Goal: Register for event/course

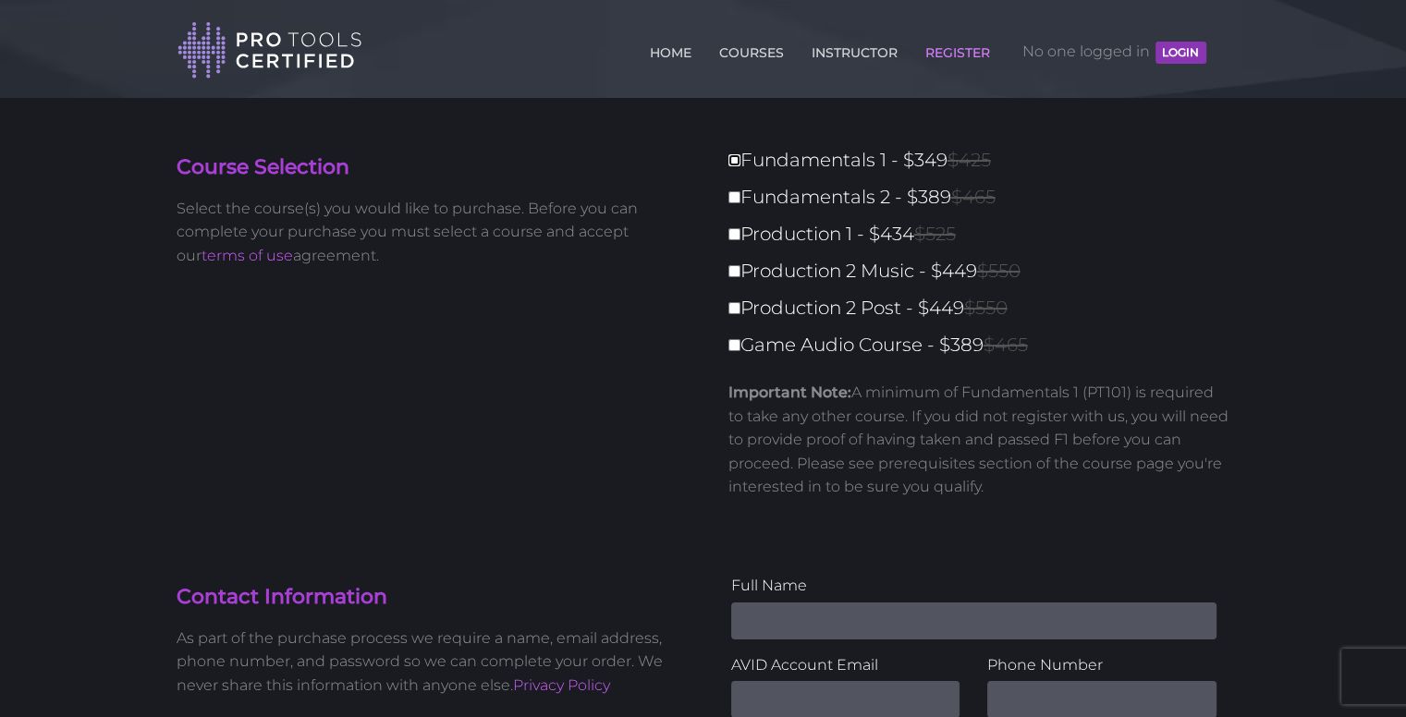
click at [735, 160] on input "Fundamentals 1 - $349 $425" at bounding box center [734, 160] width 12 height 12
checkbox input "true"
type input "349"
click at [733, 194] on input "Fundamentals 2 - $389 $465" at bounding box center [734, 197] width 12 height 12
checkbox input "true"
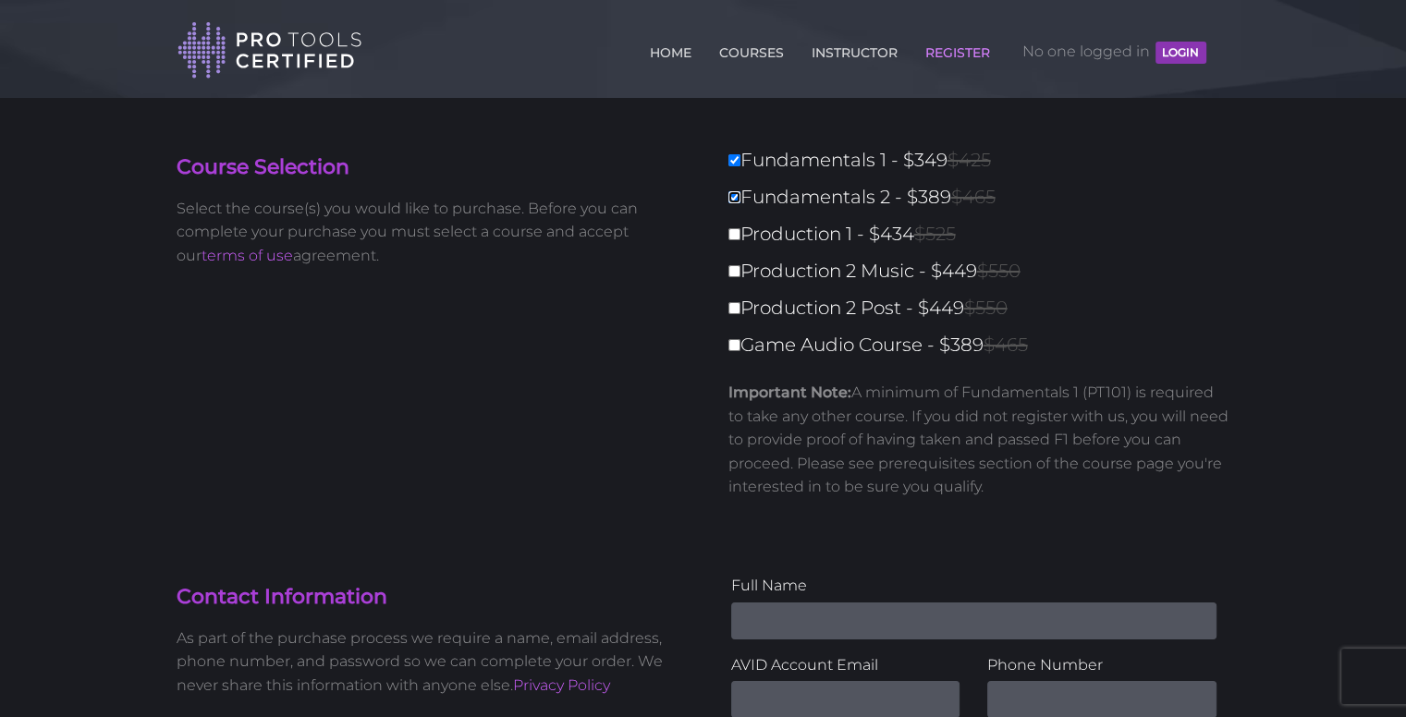
type input "738"
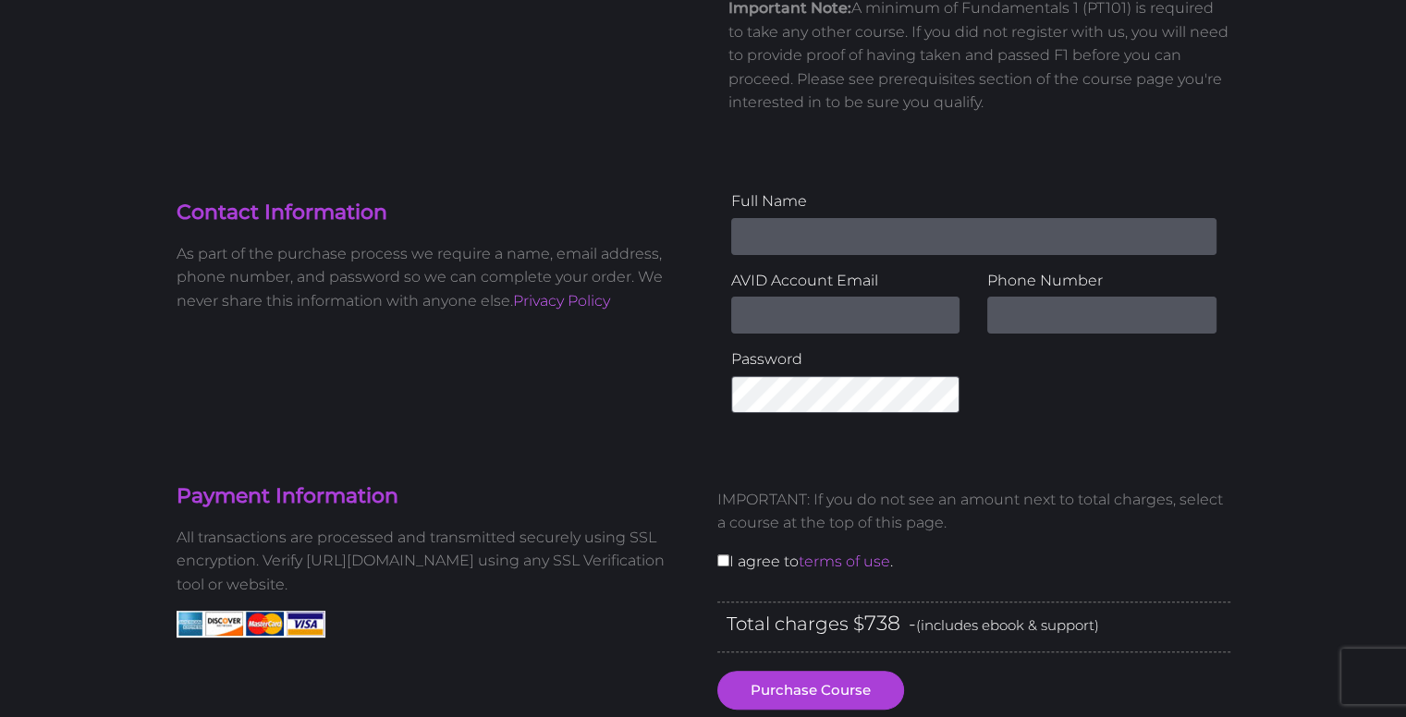
scroll to position [555, 0]
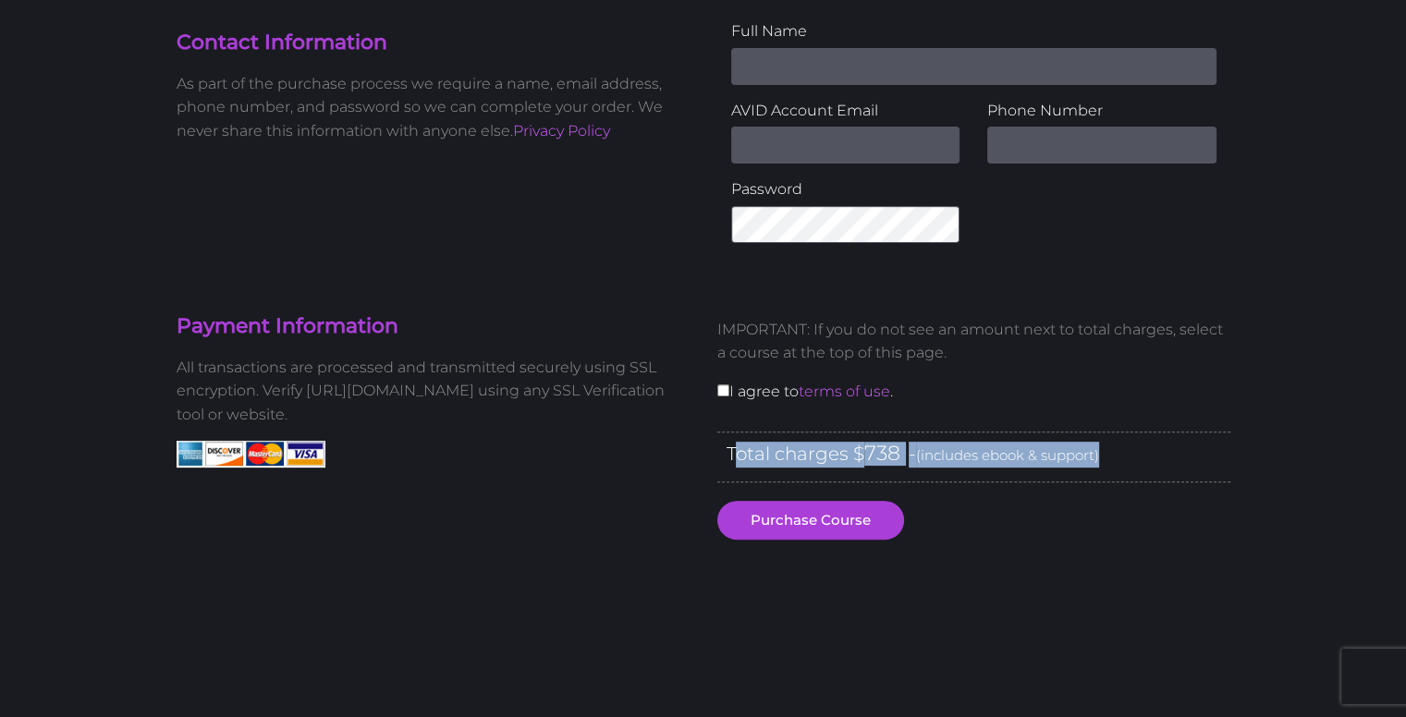
drag, startPoint x: 736, startPoint y: 453, endPoint x: 1419, endPoint y: 482, distance: 683.7
click at [1405, 482] on html "Back to Top Toggle navigation HOME COURSES INSTRUCTOR REGISTER No one logged in…" at bounding box center [703, 508] width 1406 height 2126
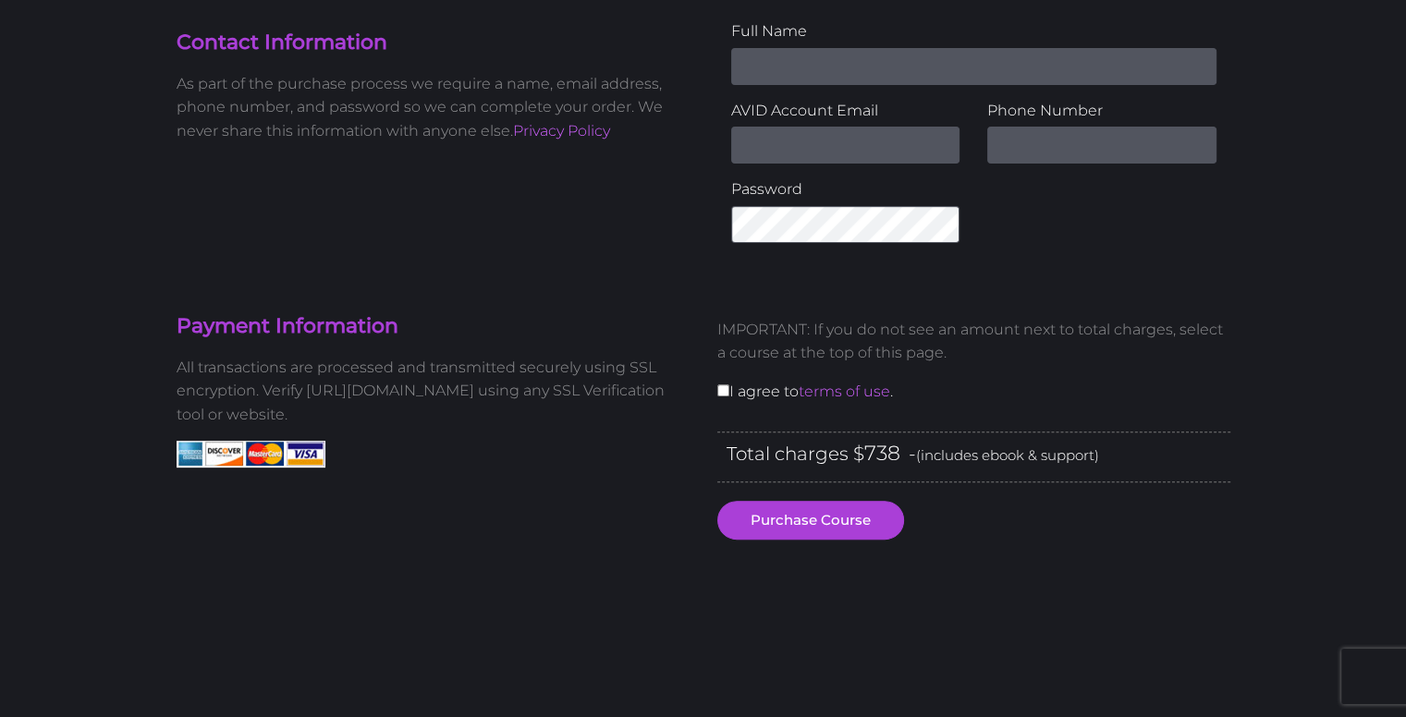
click at [1227, 370] on div "IMPORTANT: If you do not see an amount next to total charges, select a course a…" at bounding box center [973, 367] width 541 height 128
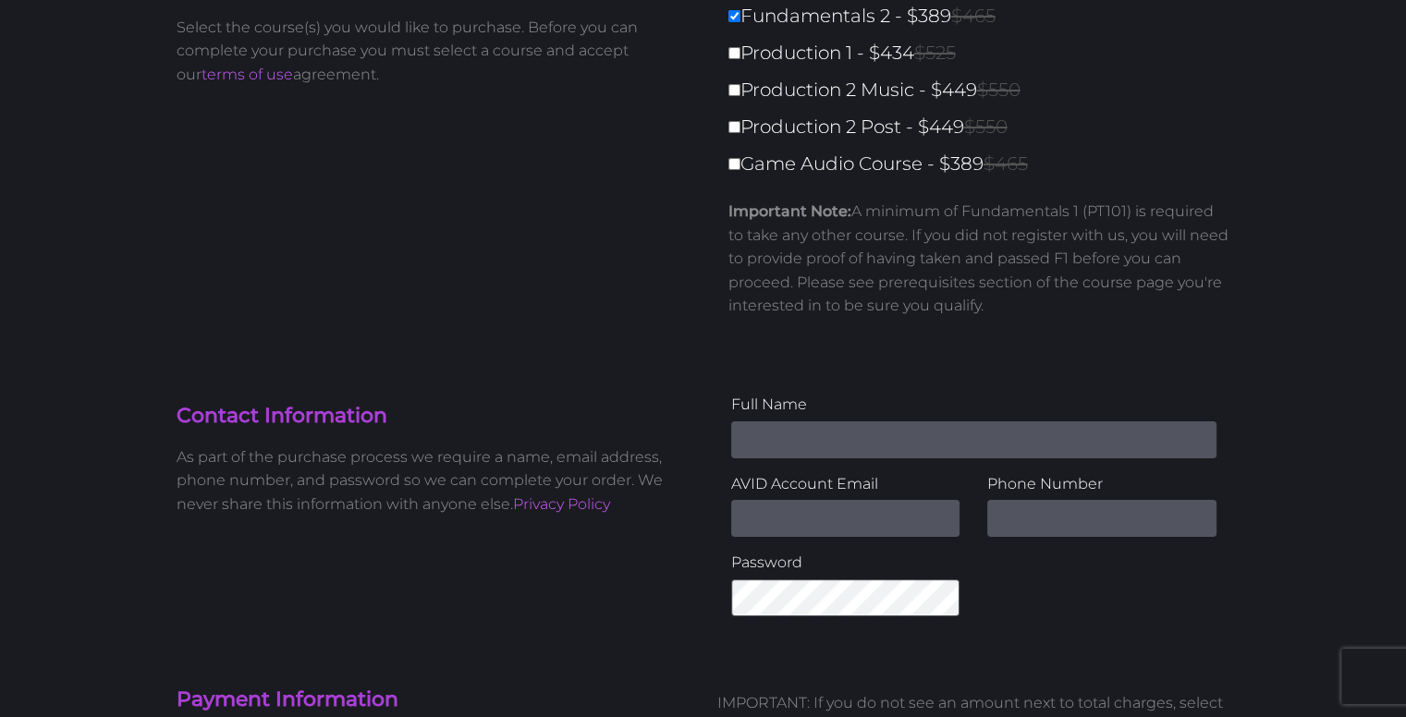
scroll to position [0, 0]
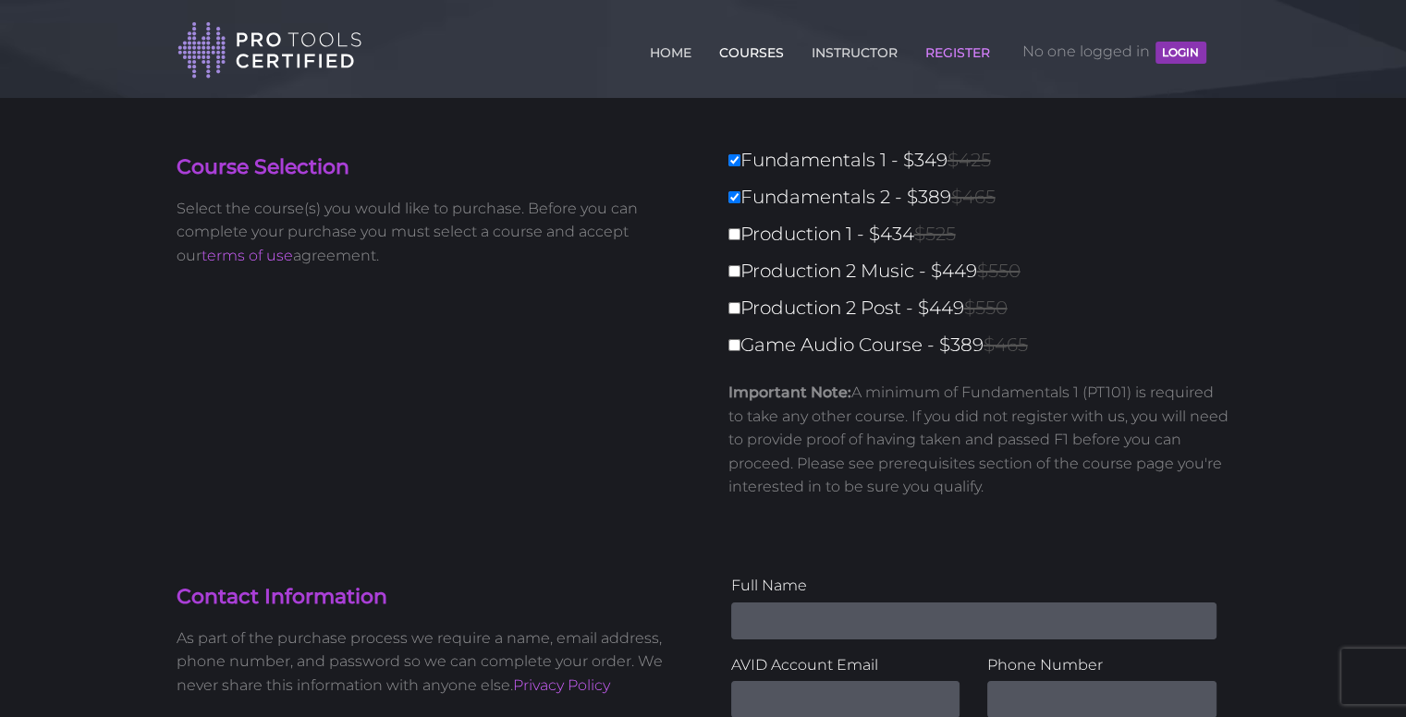
click at [731, 44] on link "COURSES" at bounding box center [751, 49] width 74 height 30
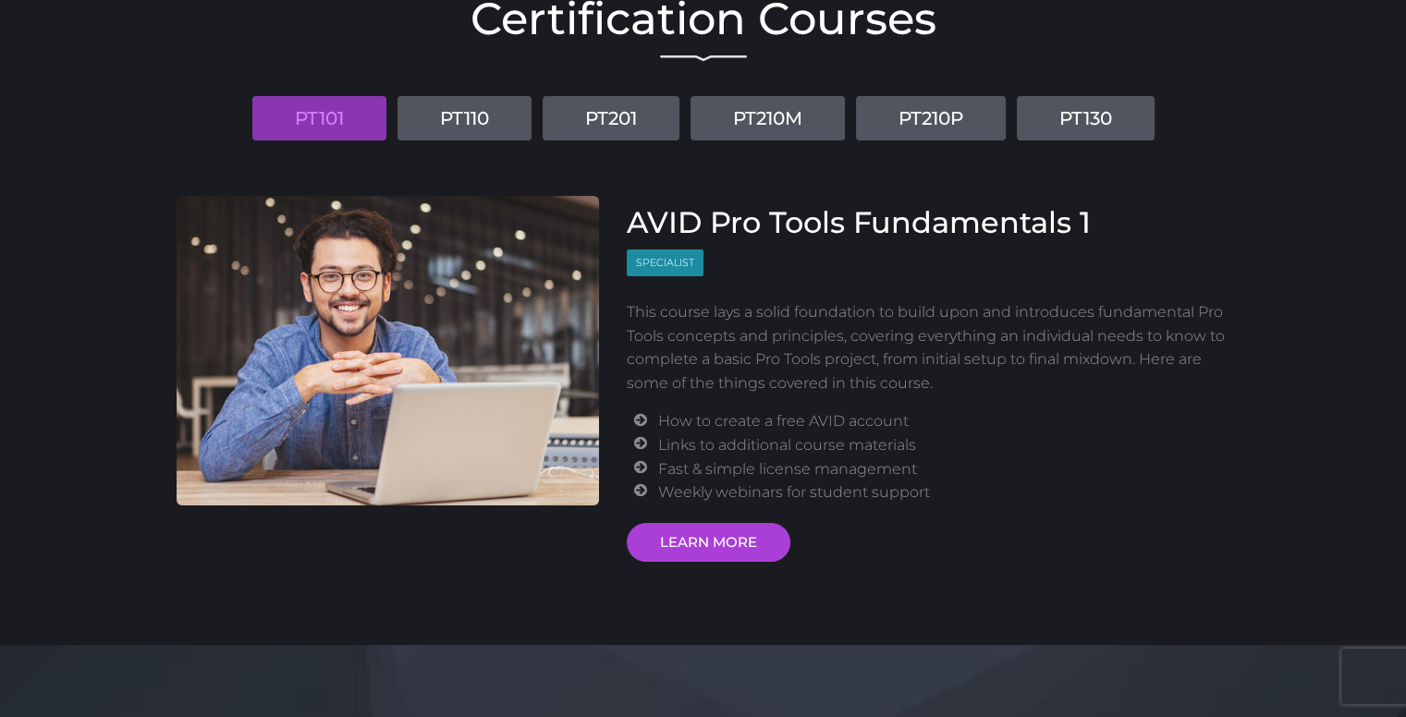
scroll to position [185, 0]
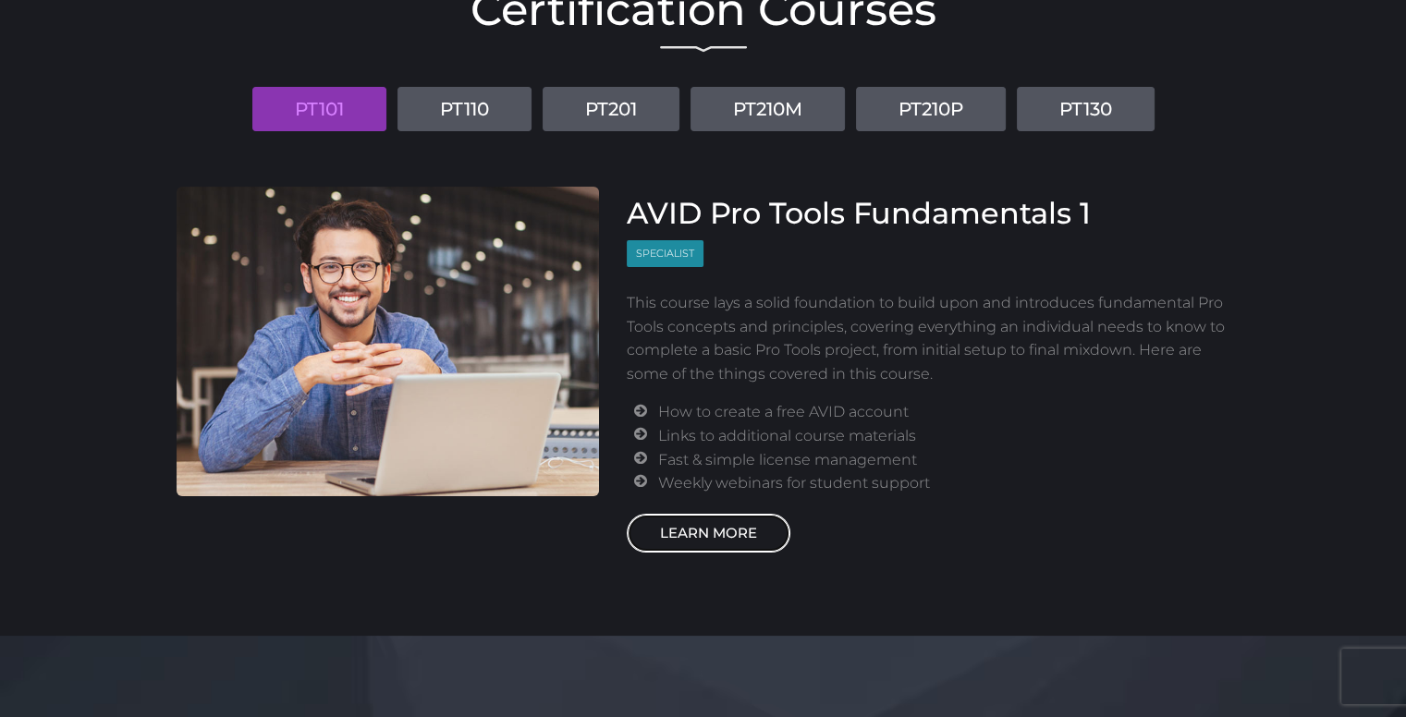
click at [708, 531] on link "LEARN MORE" at bounding box center [709, 533] width 164 height 39
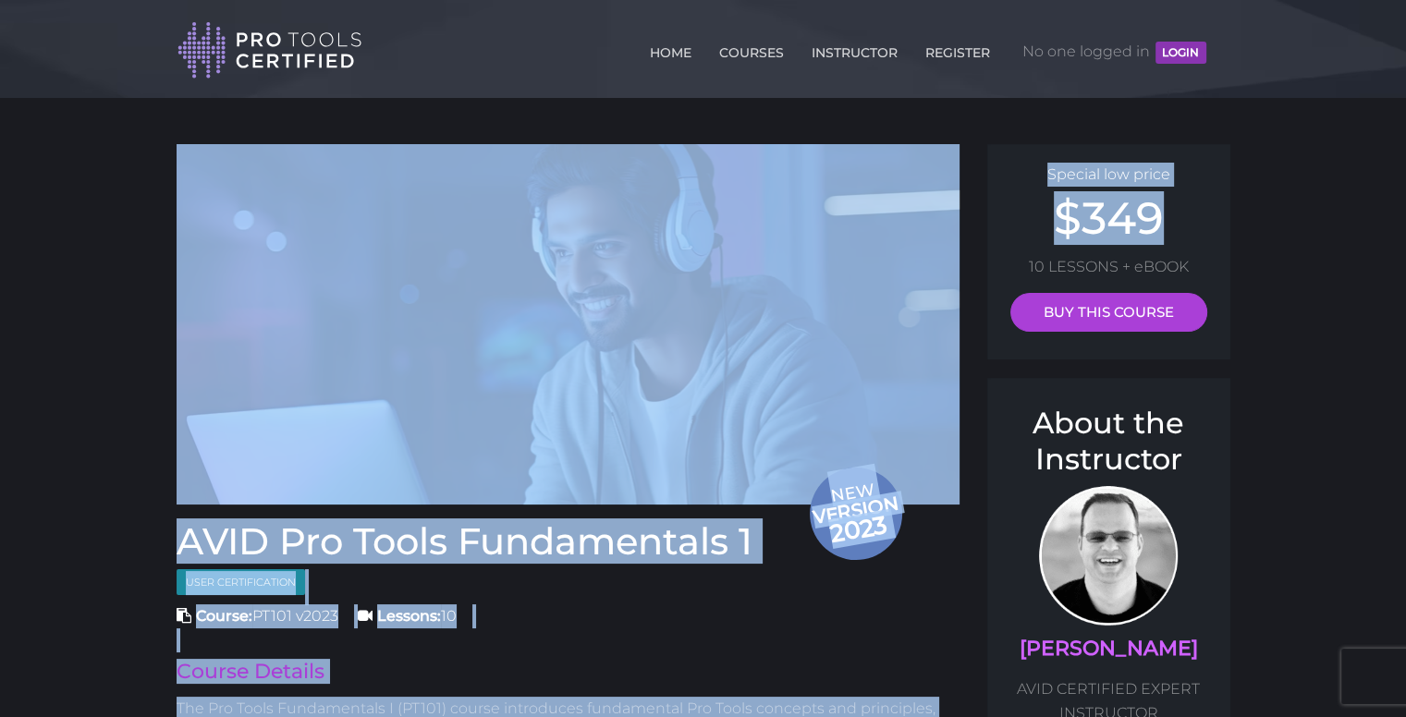
drag, startPoint x: 1161, startPoint y: 211, endPoint x: 205, endPoint y: 238, distance: 956.1
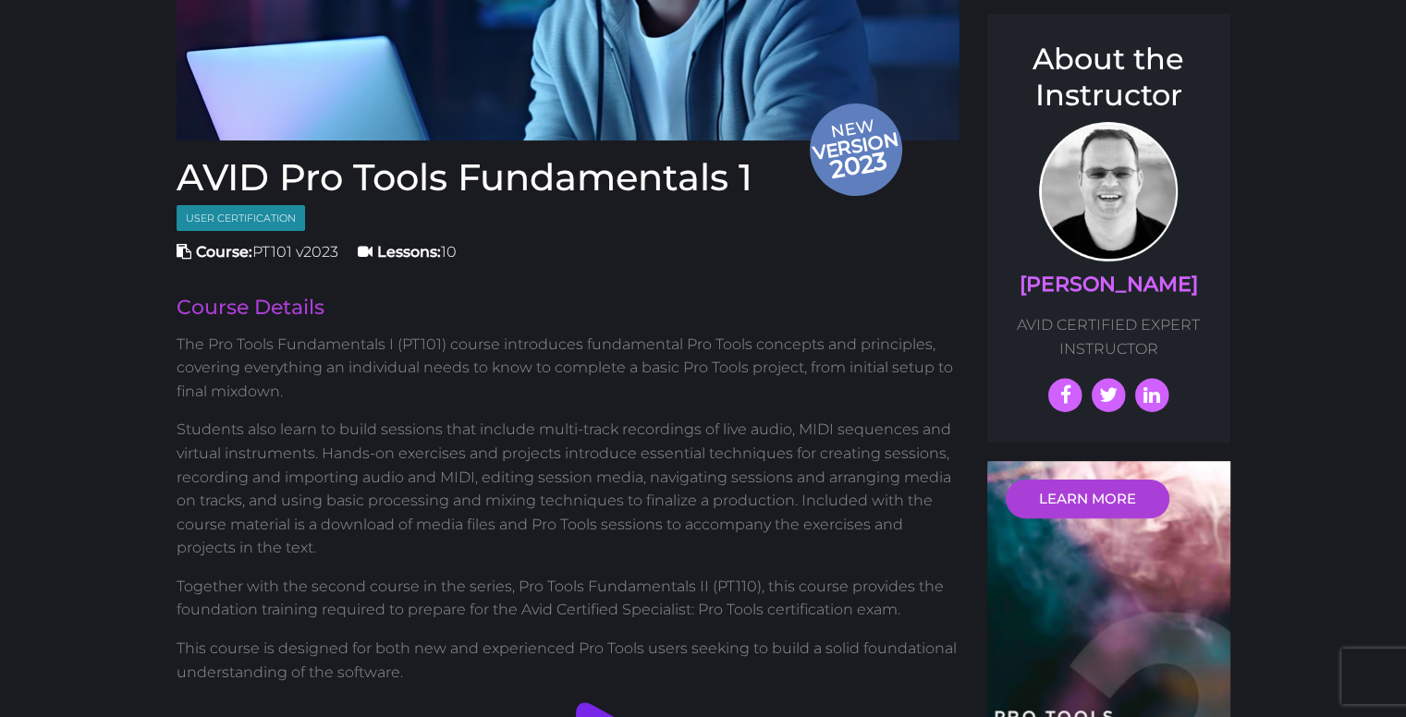
scroll to position [370, 0]
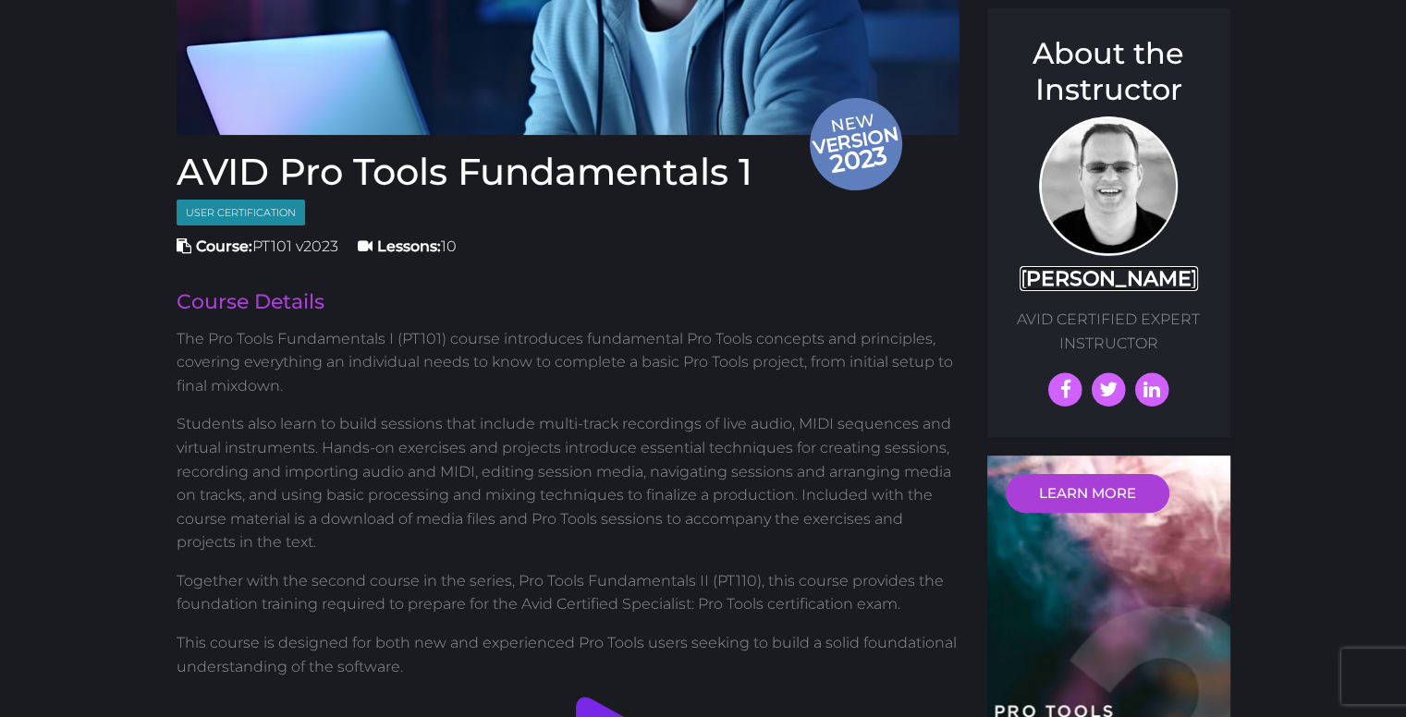
click at [1084, 275] on link "[PERSON_NAME]" at bounding box center [1109, 278] width 178 height 25
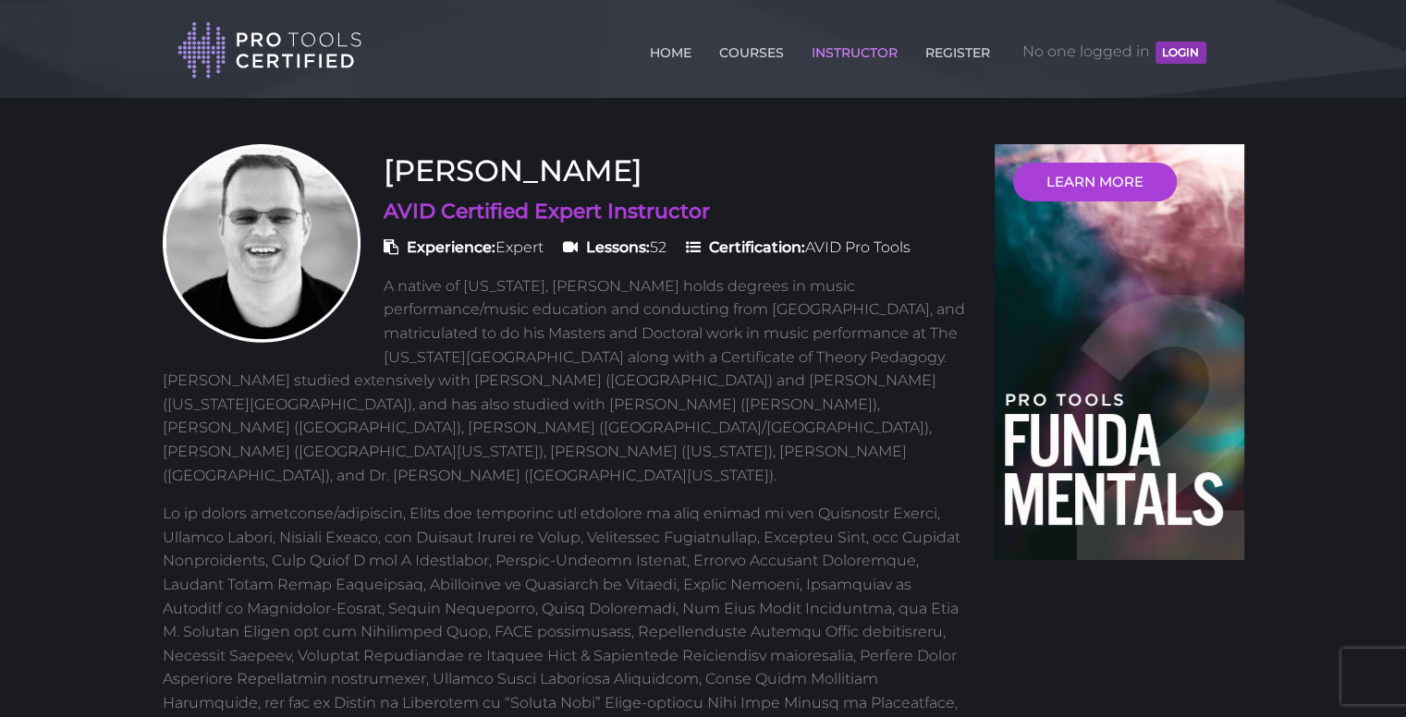
drag, startPoint x: 719, startPoint y: 449, endPoint x: 32, endPoint y: 410, distance: 687.9
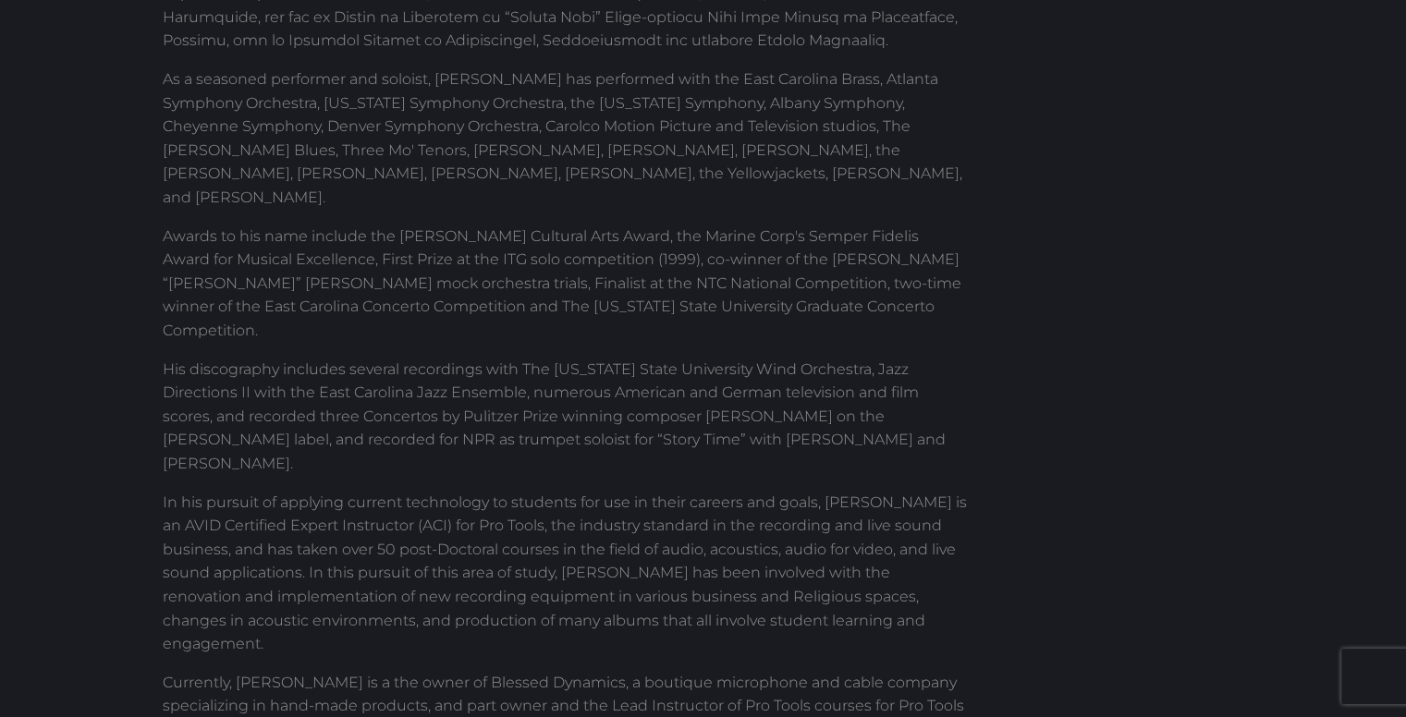
scroll to position [1017, 0]
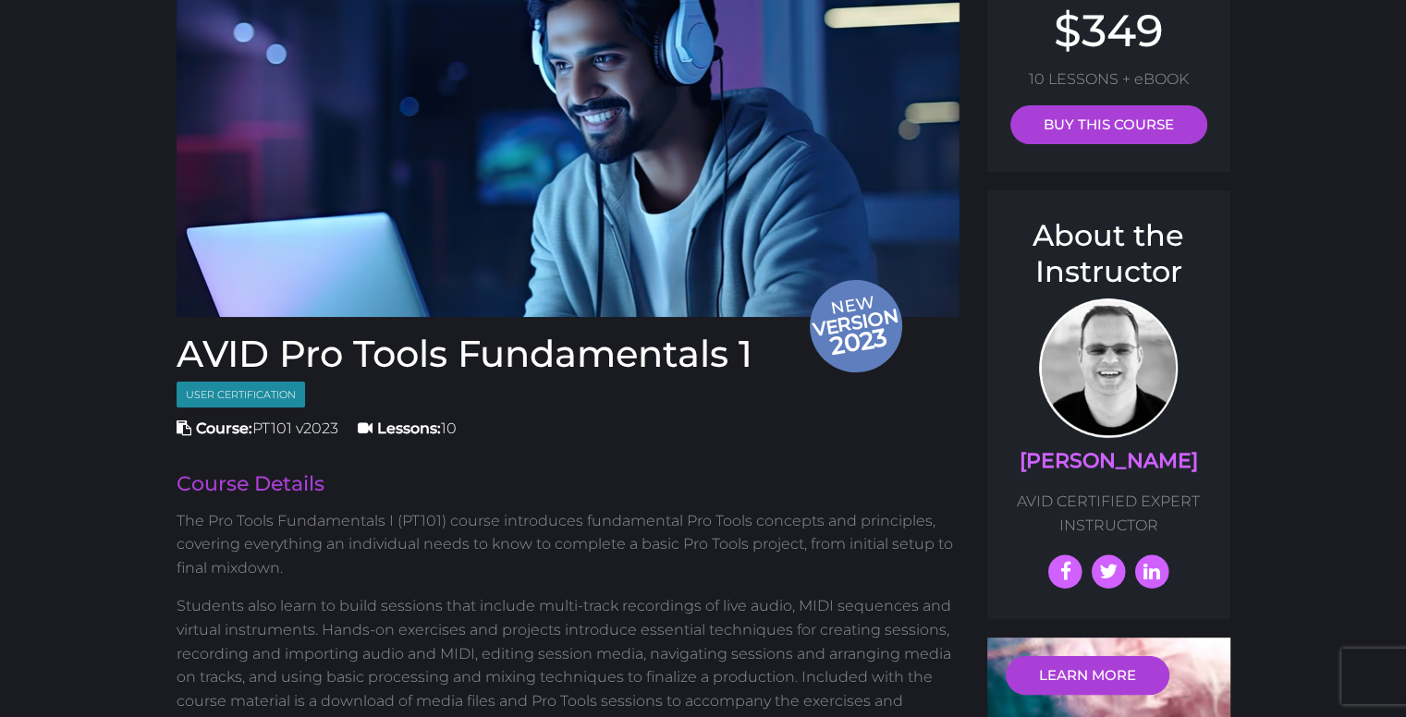
scroll to position [185, 0]
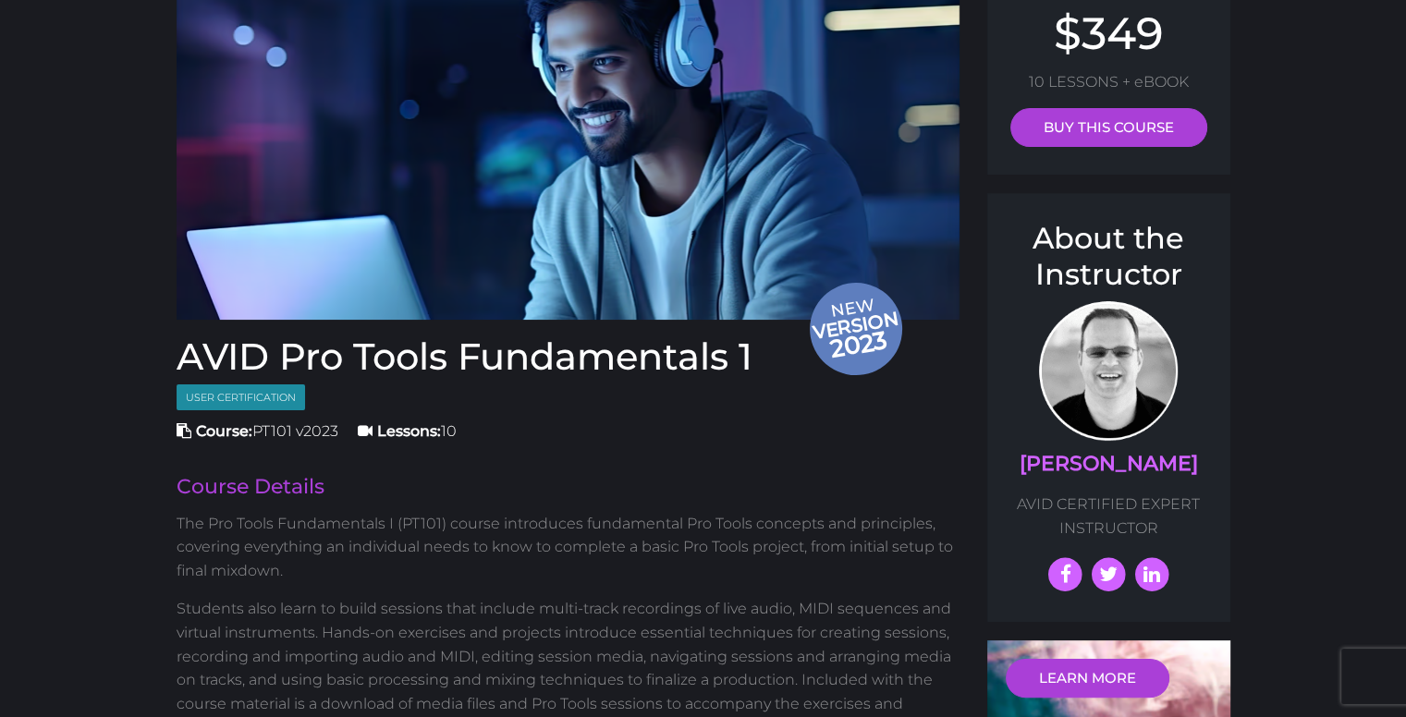
drag, startPoint x: 336, startPoint y: 431, endPoint x: 311, endPoint y: 426, distance: 25.4
click at [329, 430] on span "Course: PT101 v2023" at bounding box center [258, 431] width 162 height 18
click at [310, 426] on span "Course: PT101 v2023" at bounding box center [258, 431] width 162 height 18
click at [313, 433] on span "Course: PT101 v2023" at bounding box center [258, 431] width 162 height 18
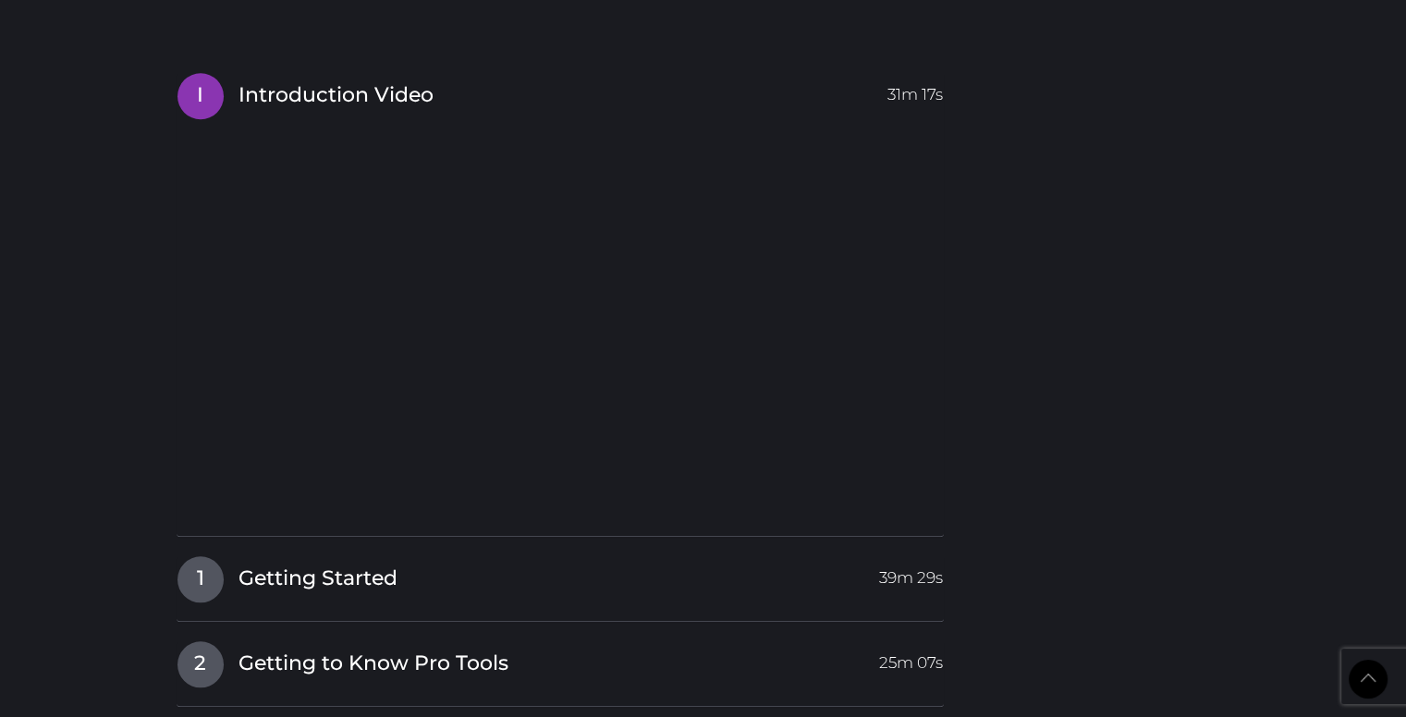
scroll to position [1479, 0]
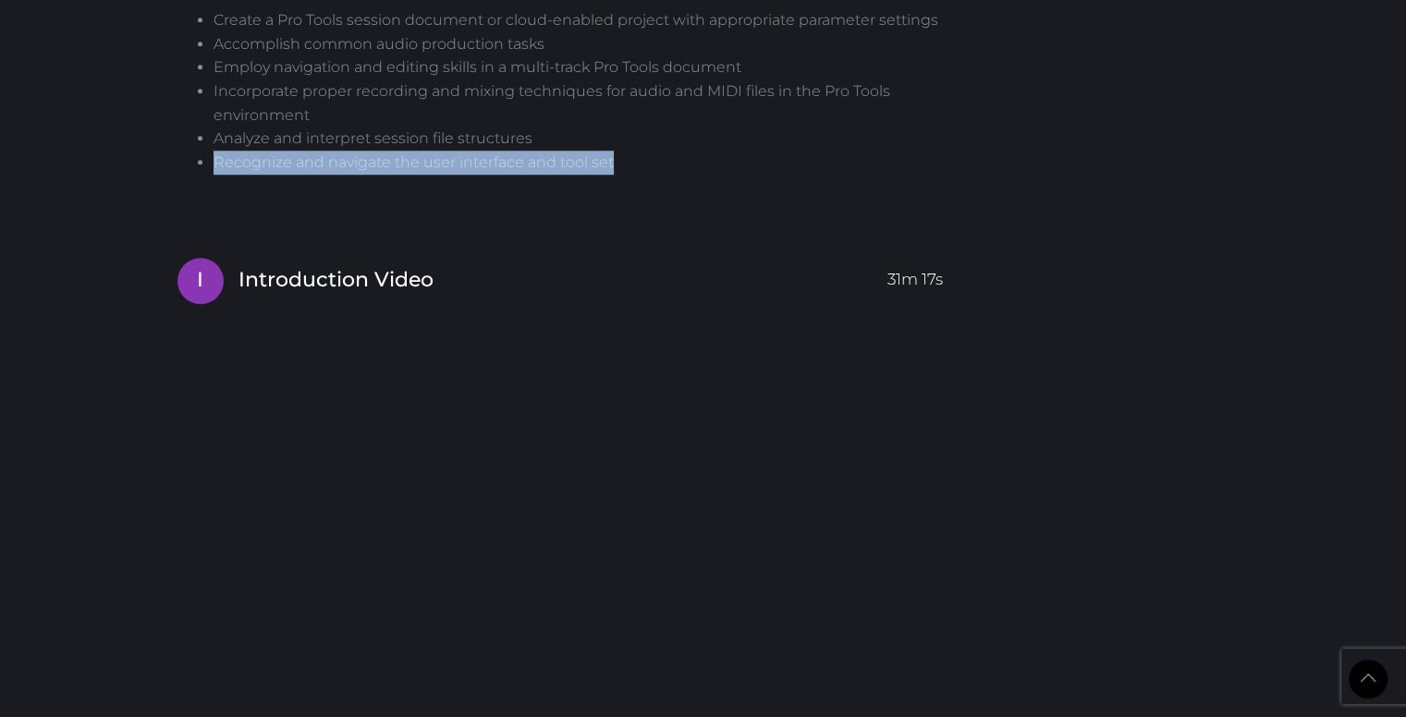
drag, startPoint x: 579, startPoint y: 135, endPoint x: 218, endPoint y: 82, distance: 364.3
click at [375, 106] on ul "Create a Pro Tools session document or cloud-enabled project with appropriate p…" at bounding box center [569, 90] width 784 height 165
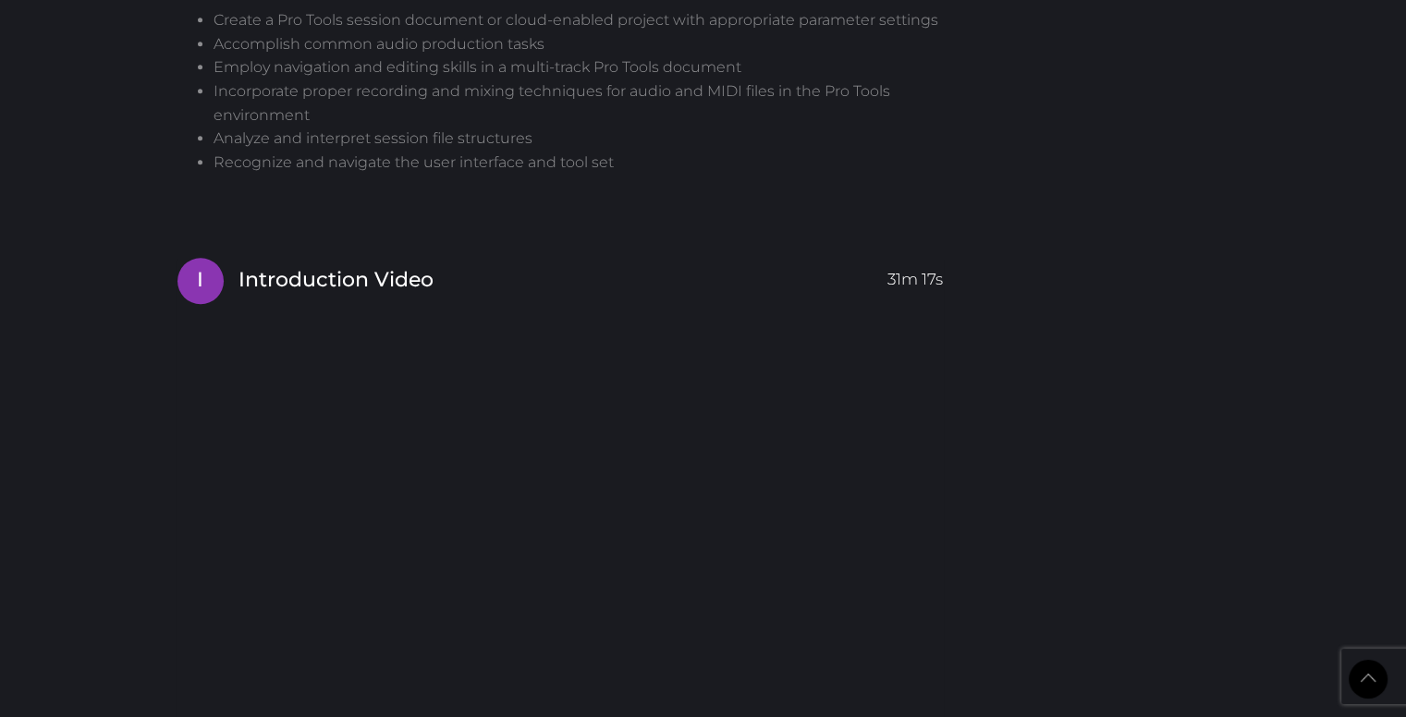
click at [150, 74] on body "Back to Top Toggle navigation HOME COURSES INSTRUCTOR REGISTER No one logged in…" at bounding box center [703, 552] width 1406 height 4063
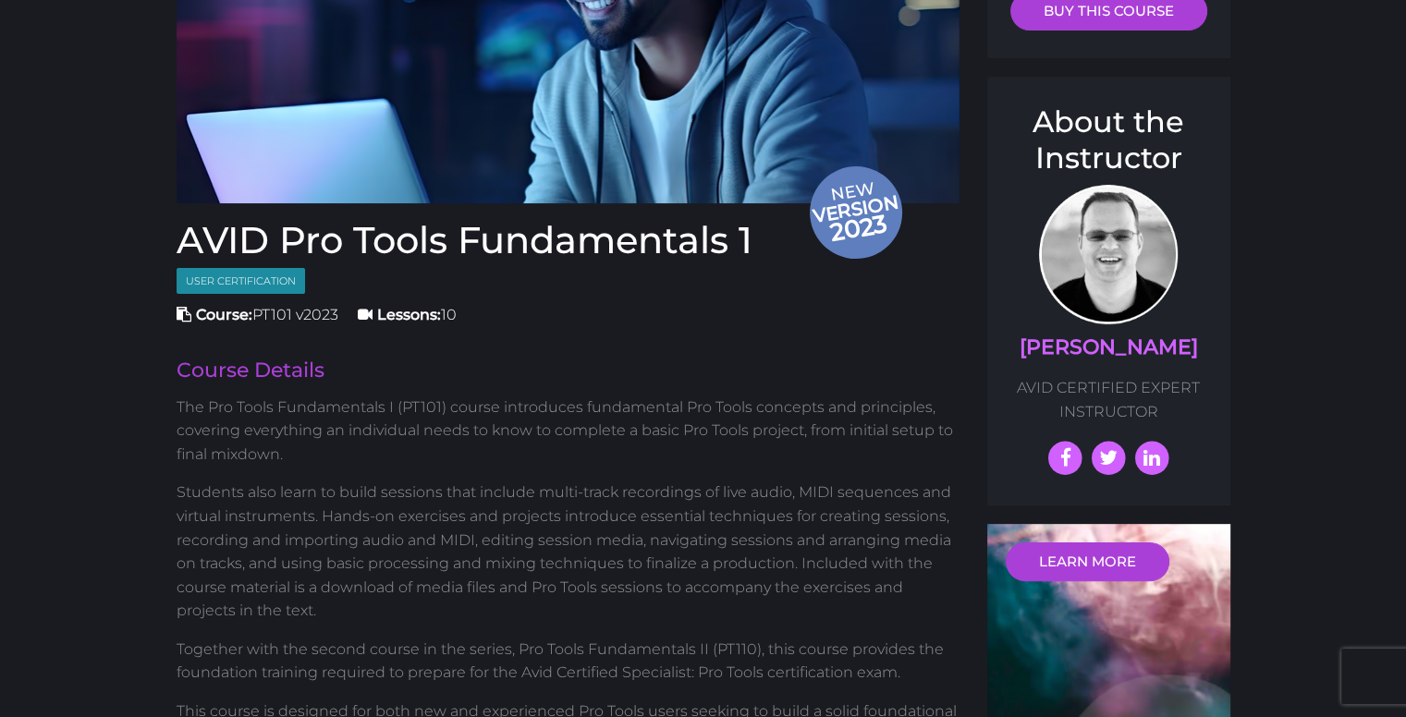
scroll to position [0, 0]
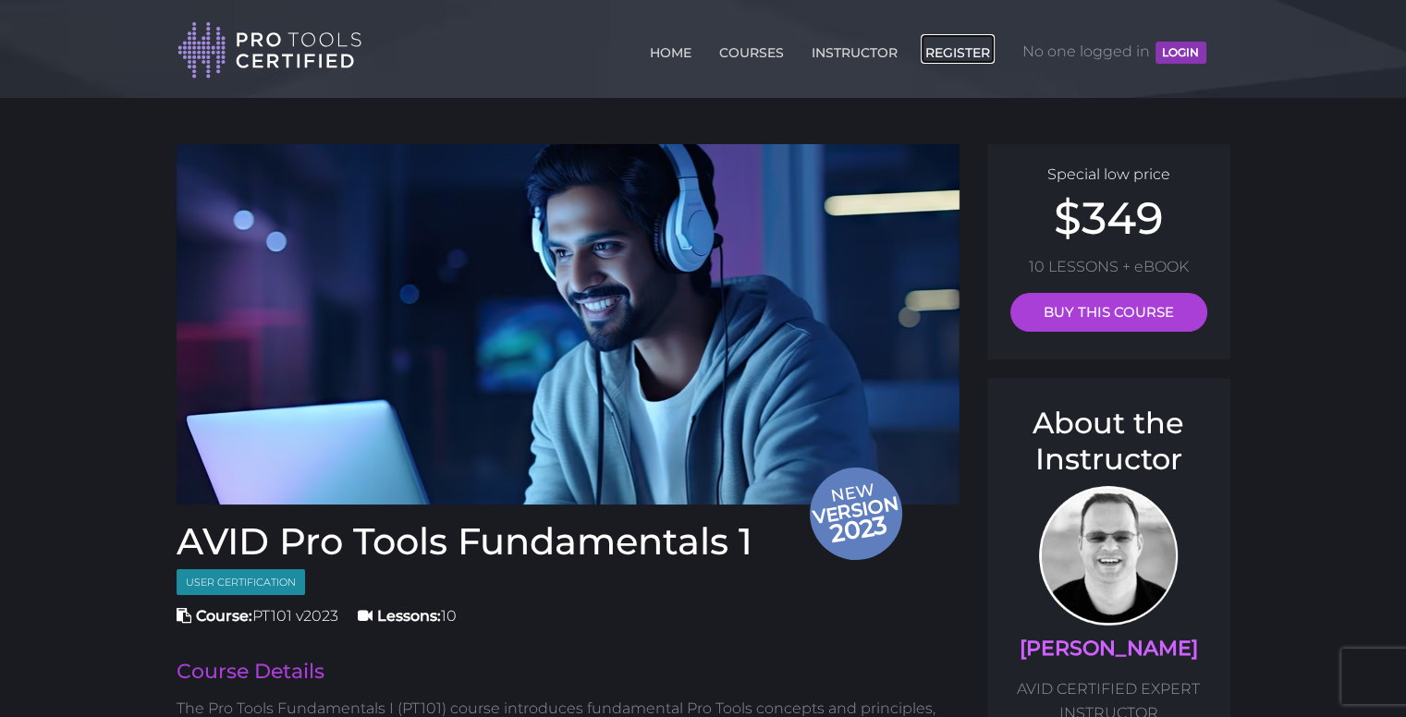
click at [934, 47] on link "REGISTER" at bounding box center [958, 49] width 74 height 30
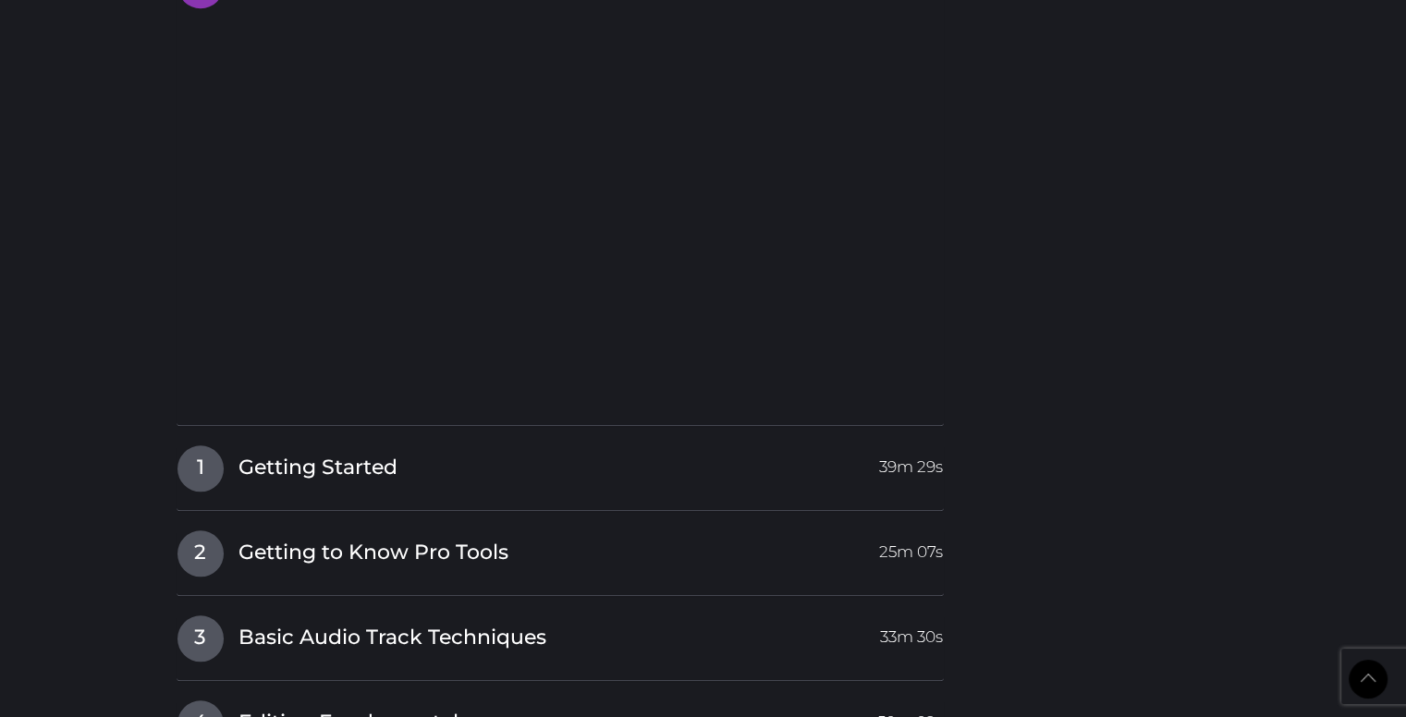
scroll to position [1775, 0]
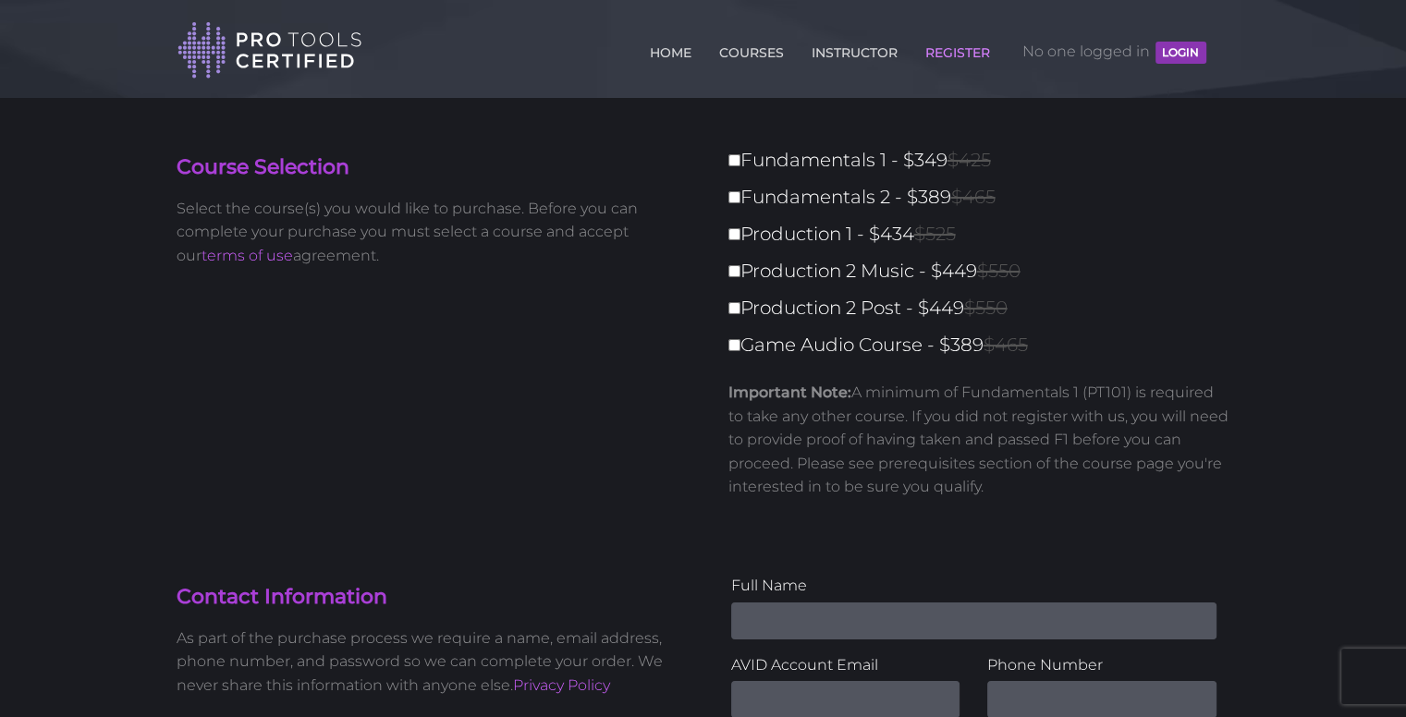
click at [758, 161] on label "Fundamentals 1 - $349 $425" at bounding box center [984, 160] width 513 height 32
click at [740, 161] on input "Fundamentals 1 - $349 $425" at bounding box center [734, 160] width 12 height 12
checkbox input "true"
type input "349"
click at [742, 196] on label "Fundamentals 2 - $389 $465" at bounding box center [984, 197] width 513 height 32
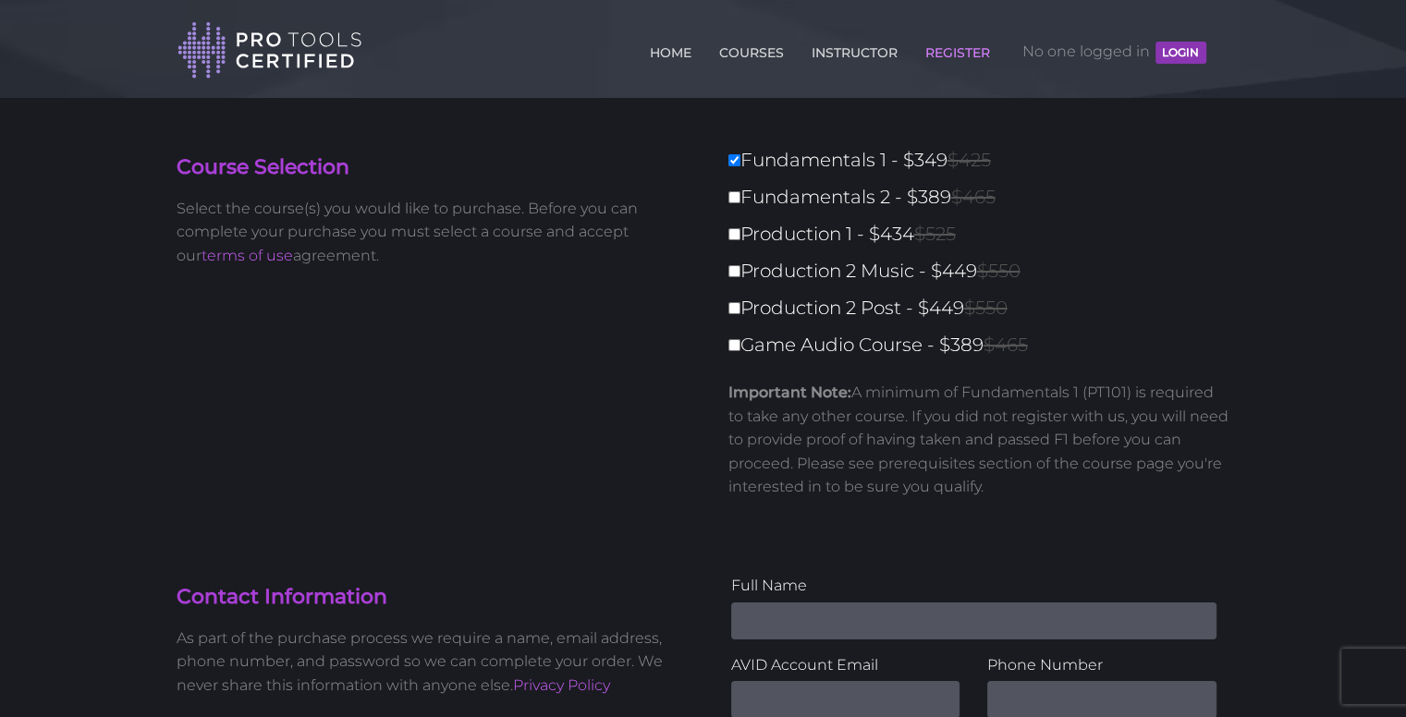
click at [740, 196] on input "Fundamentals 2 - $389 $465" at bounding box center [734, 197] width 12 height 12
checkbox input "true"
type input "738"
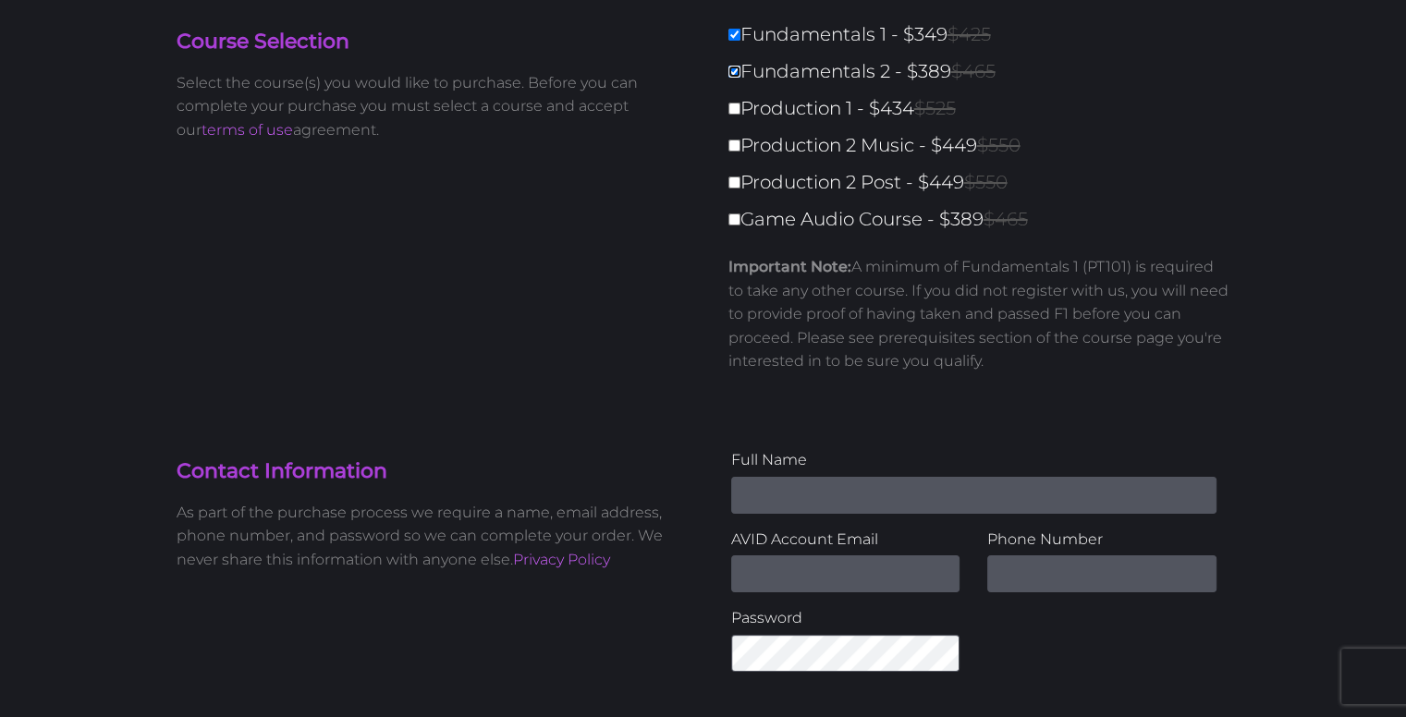
scroll to position [277, 0]
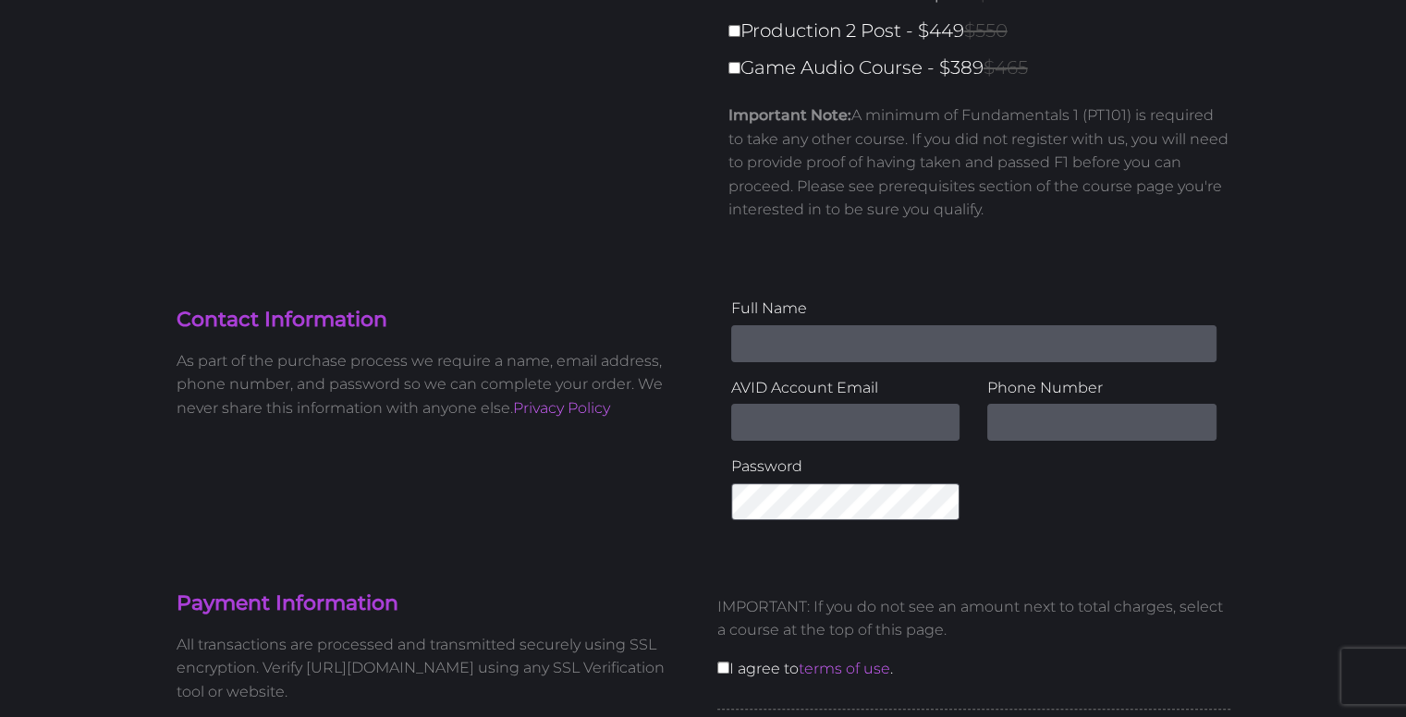
click at [799, 352] on input "Name" at bounding box center [973, 343] width 485 height 37
type input "[PERSON_NAME]"
type input "[EMAIL_ADDRESS][DOMAIN_NAME]"
type input "4026125254"
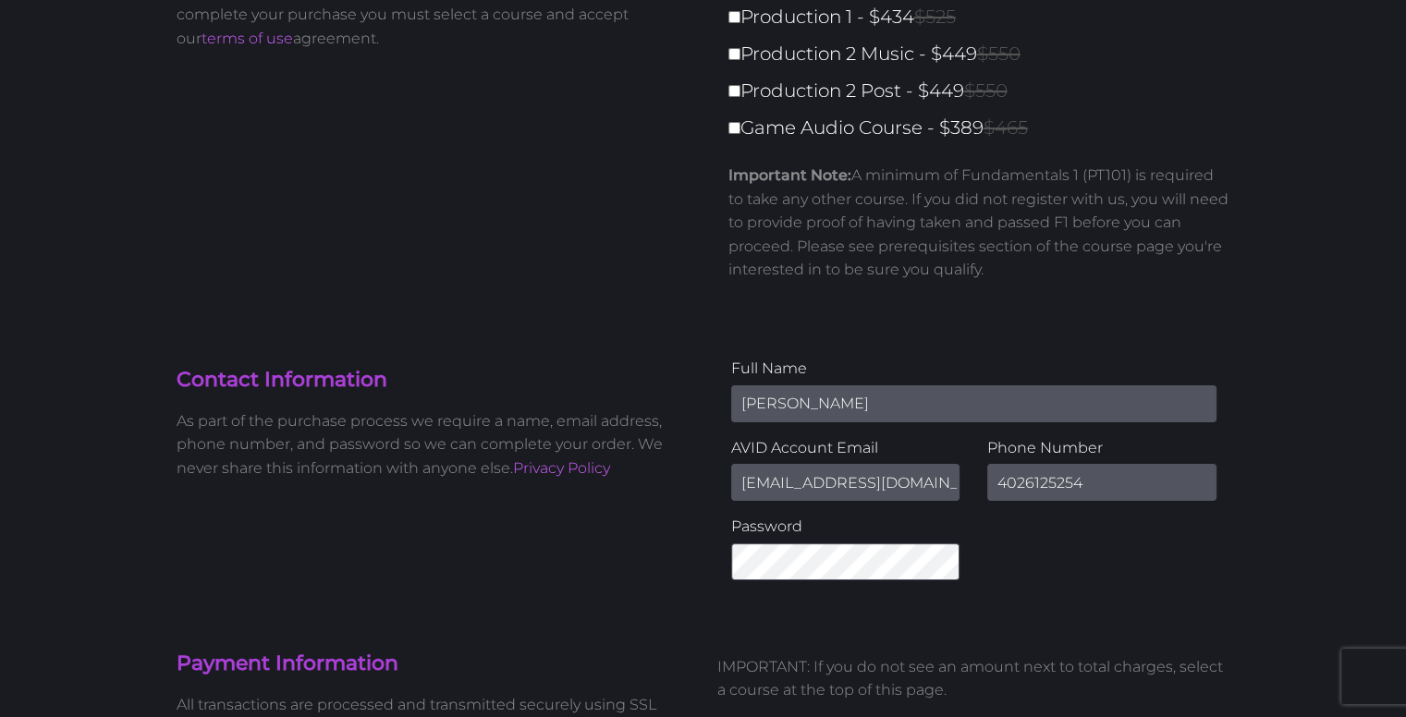
scroll to position [370, 0]
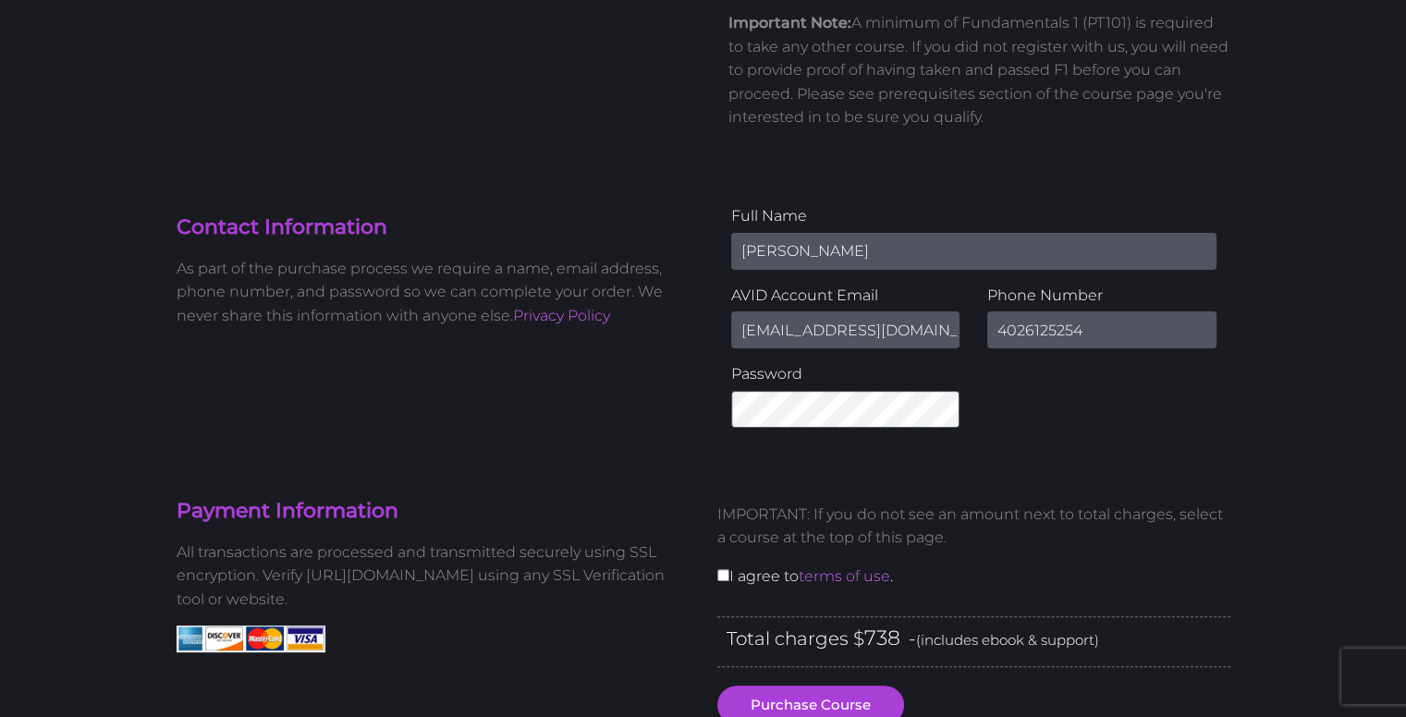
drag, startPoint x: 827, startPoint y: 389, endPoint x: 697, endPoint y: 460, distance: 148.5
click at [697, 460] on section "Payment Information All transactions are processed and transmitted securely usi…" at bounding box center [703, 686] width 1081 height 489
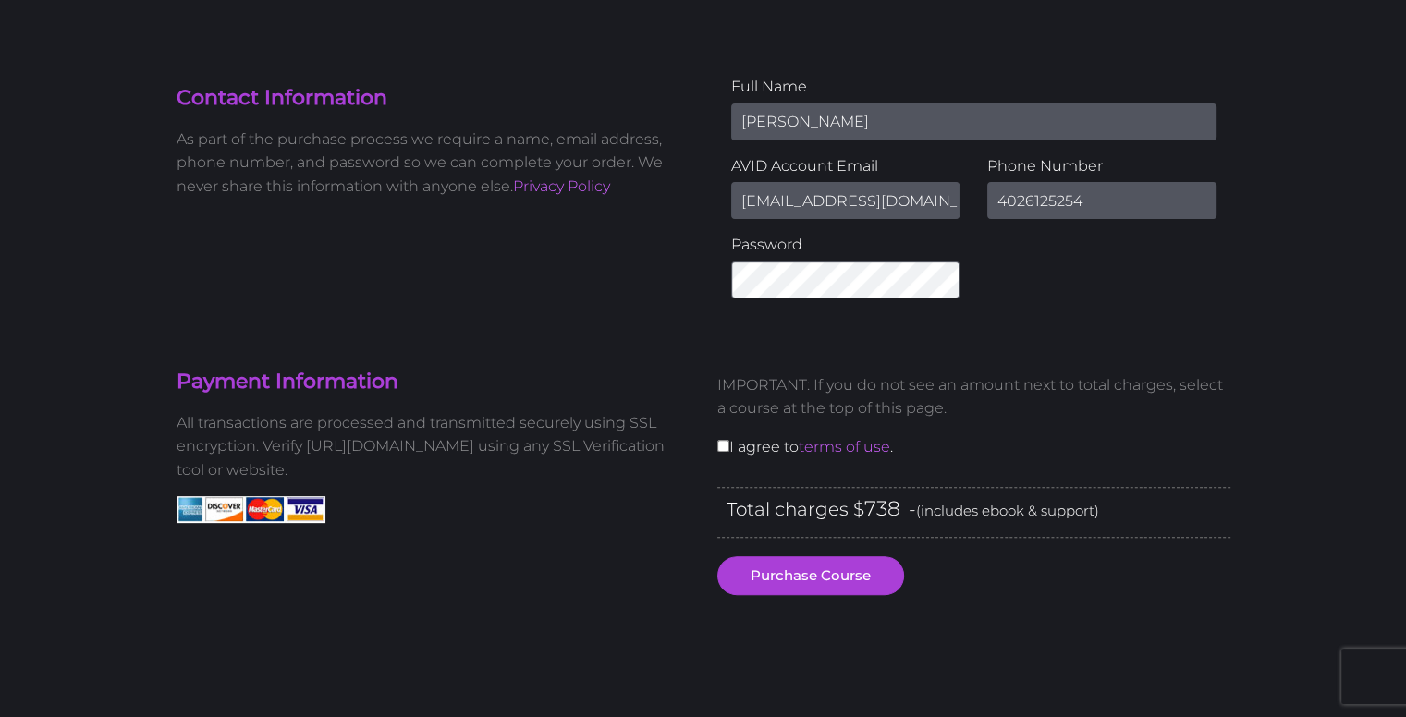
scroll to position [555, 0]
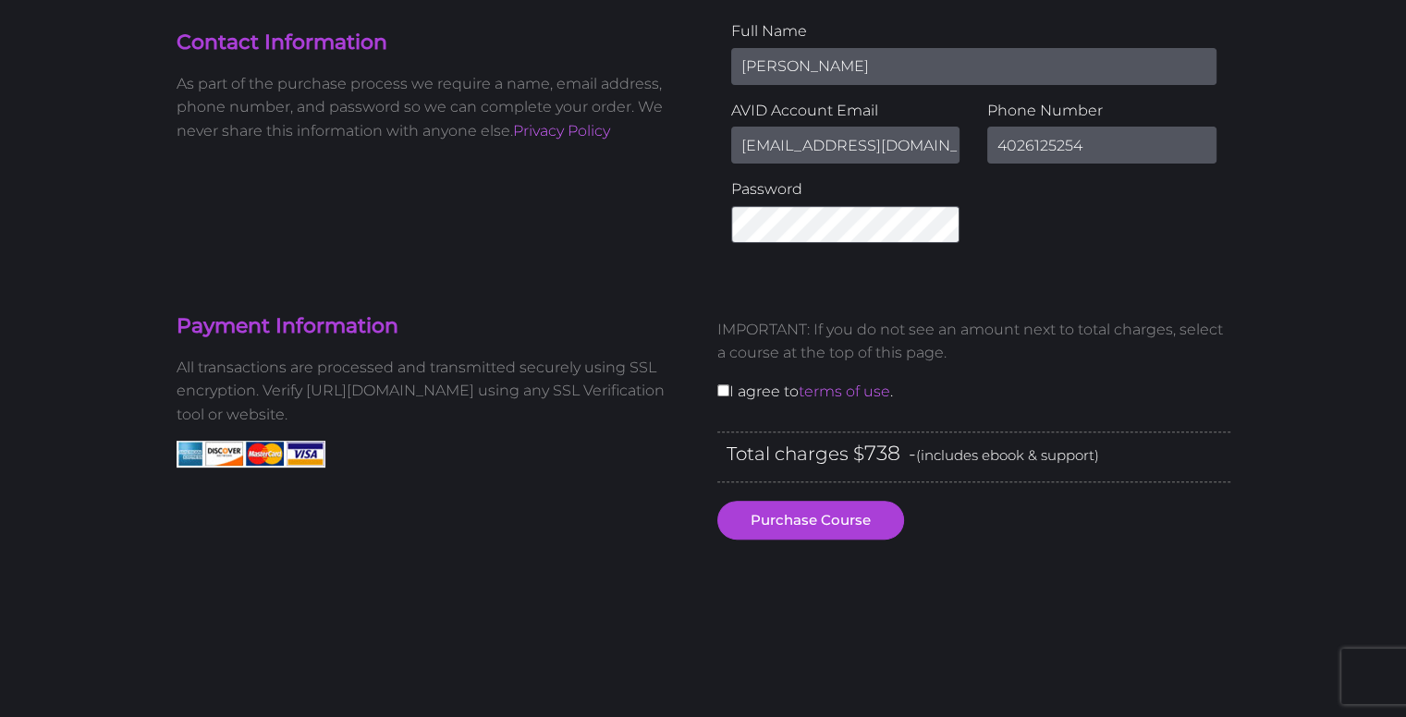
click at [717, 383] on div "IMPORTANT: If you do not see an amount next to total charges, select a course a…" at bounding box center [973, 367] width 541 height 128
click at [721, 391] on input "checkbox" at bounding box center [723, 391] width 12 height 12
checkbox input "true"
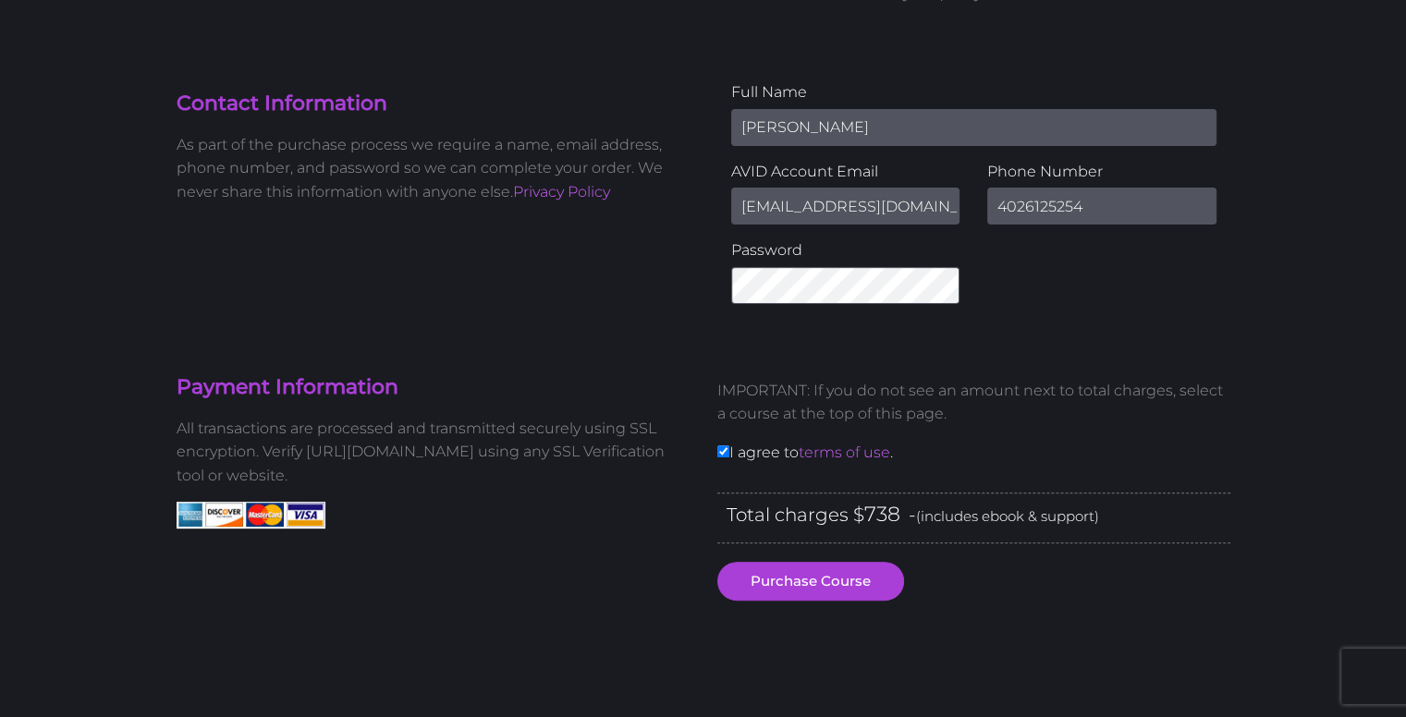
scroll to position [462, 0]
